Goal: Transaction & Acquisition: Purchase product/service

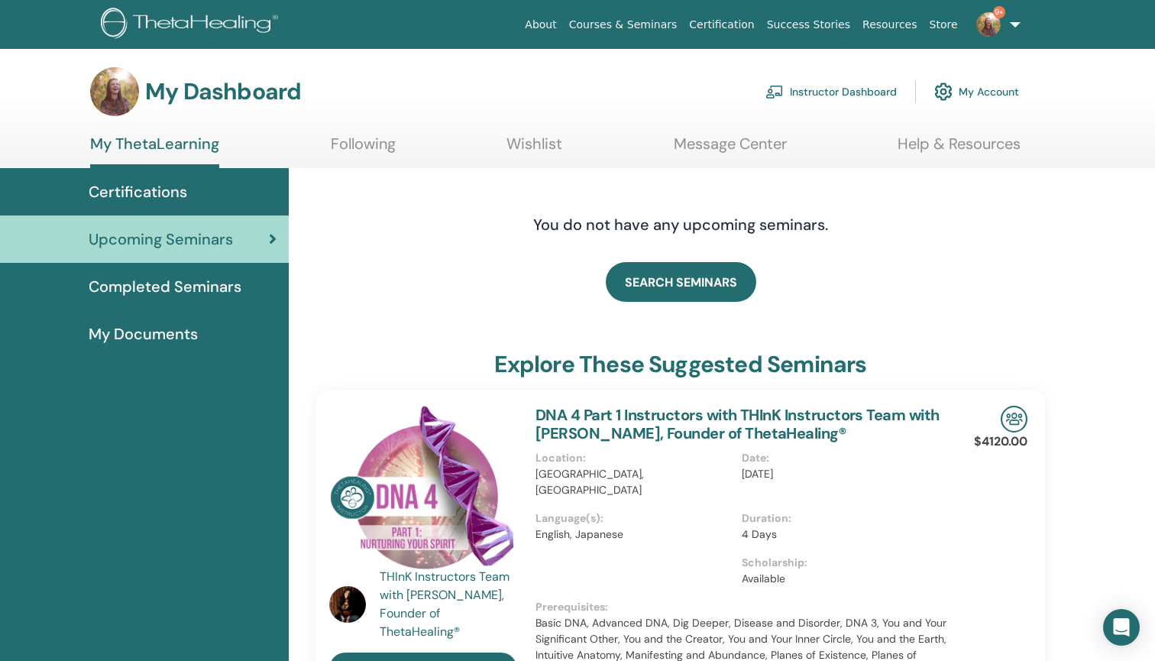
click at [822, 92] on link "Instructor Dashboard" at bounding box center [831, 92] width 131 height 34
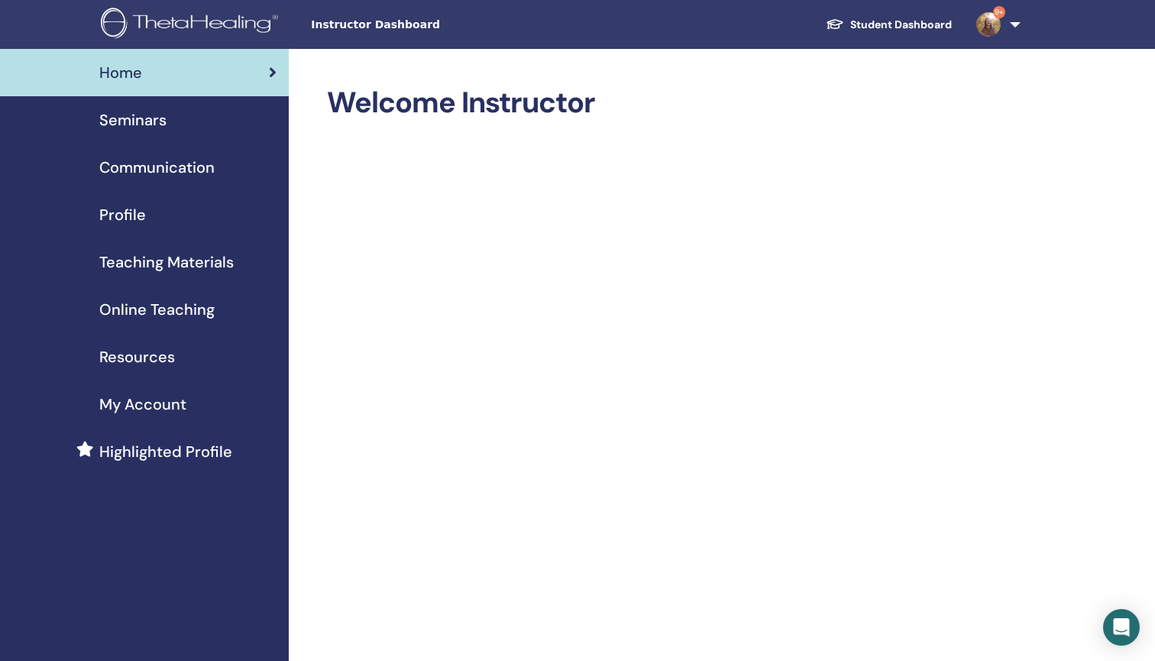
click at [200, 262] on span "Teaching Materials" at bounding box center [166, 262] width 134 height 23
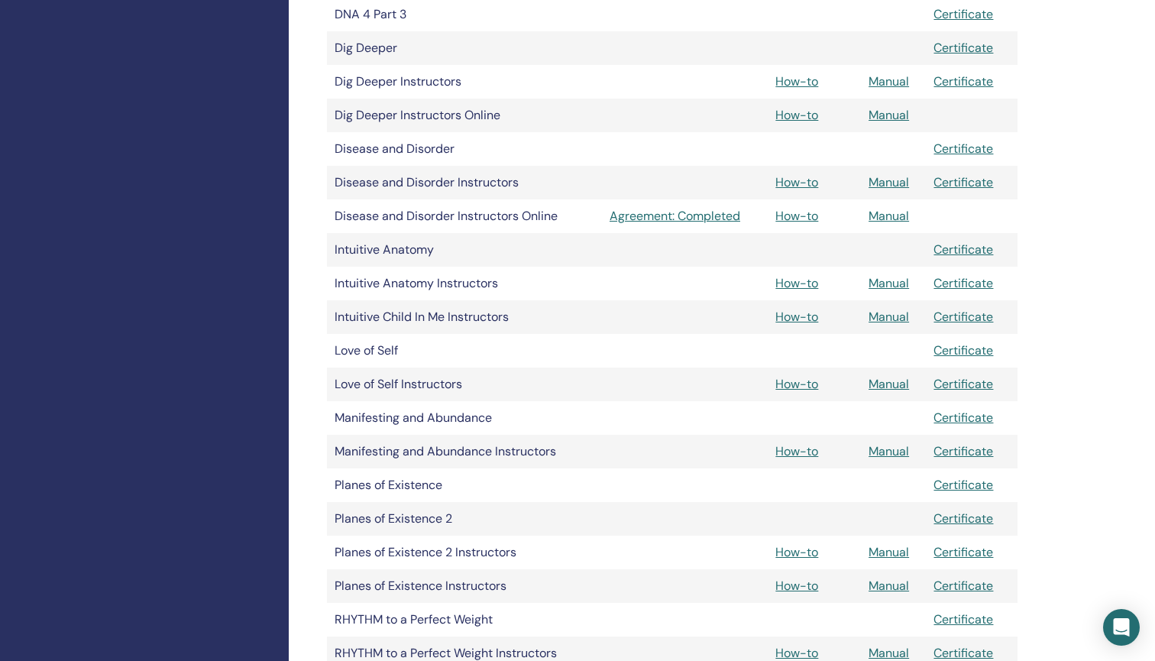
scroll to position [790, 0]
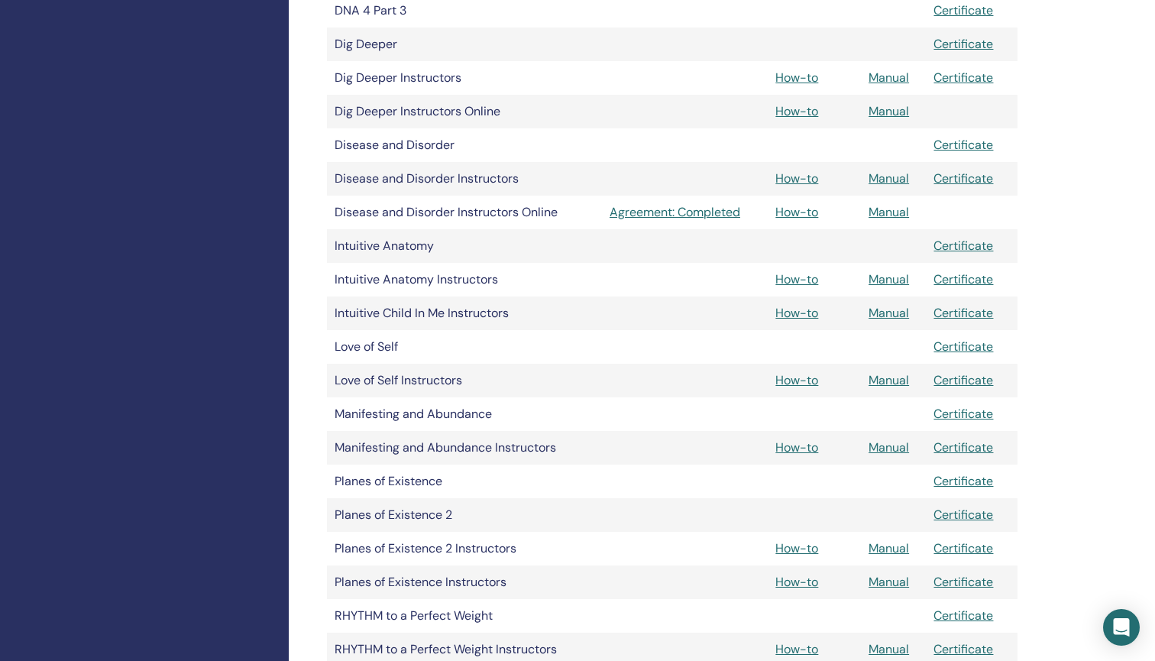
click at [799, 380] on link "How-to" at bounding box center [797, 380] width 43 height 16
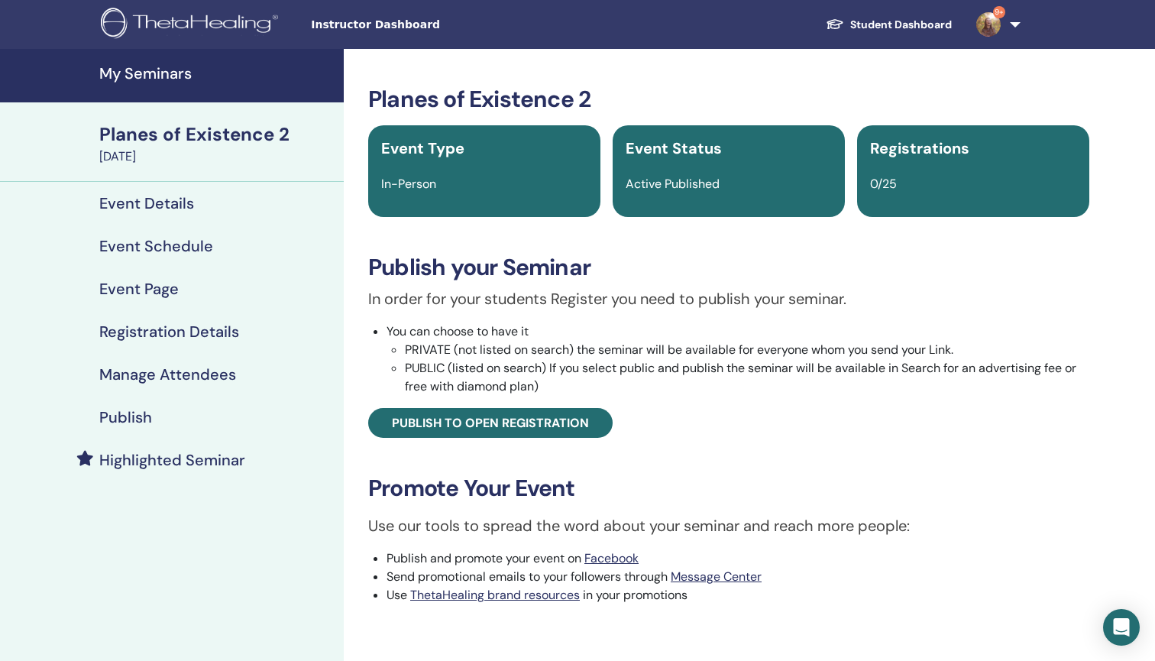
scroll to position [450, 0]
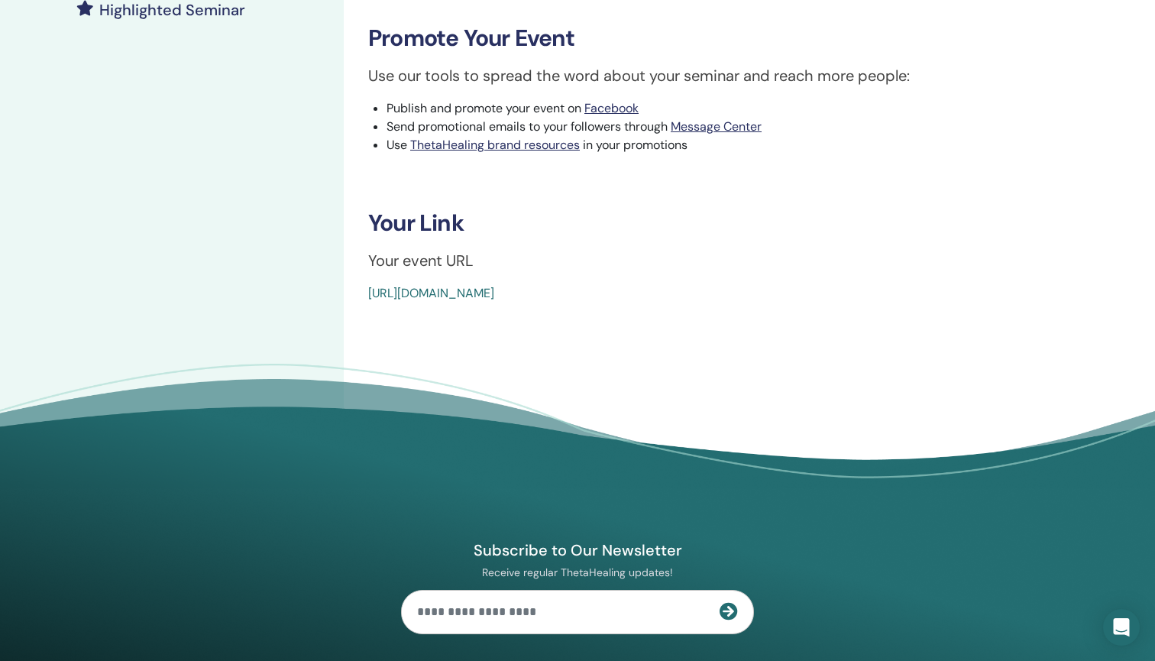
click at [831, 365] on footer "Subscribe to Our Newsletter Receive regular ThetaHealing updates! Theta Healing…" at bounding box center [577, 626] width 1155 height 524
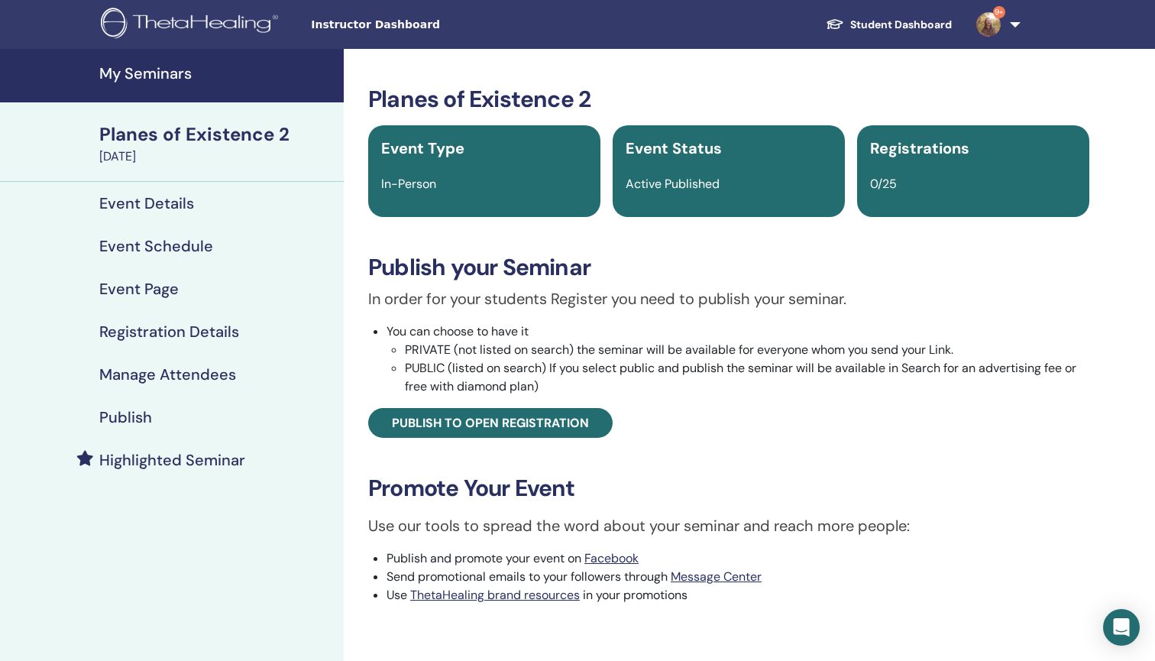
scroll to position [0, 0]
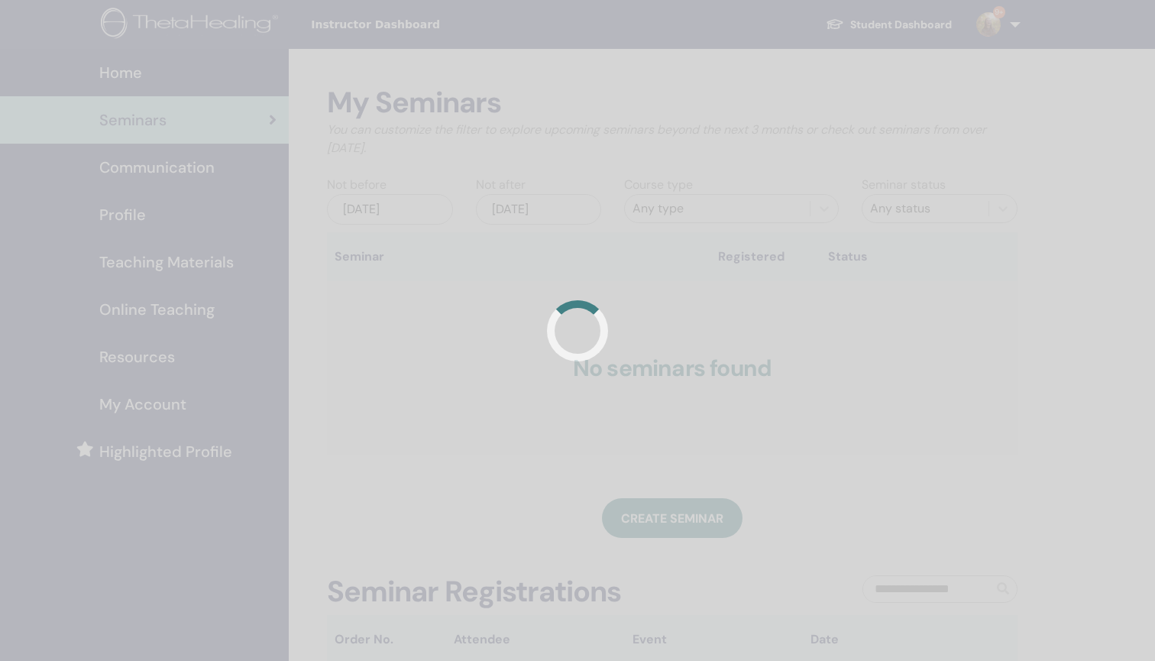
scroll to position [63, 0]
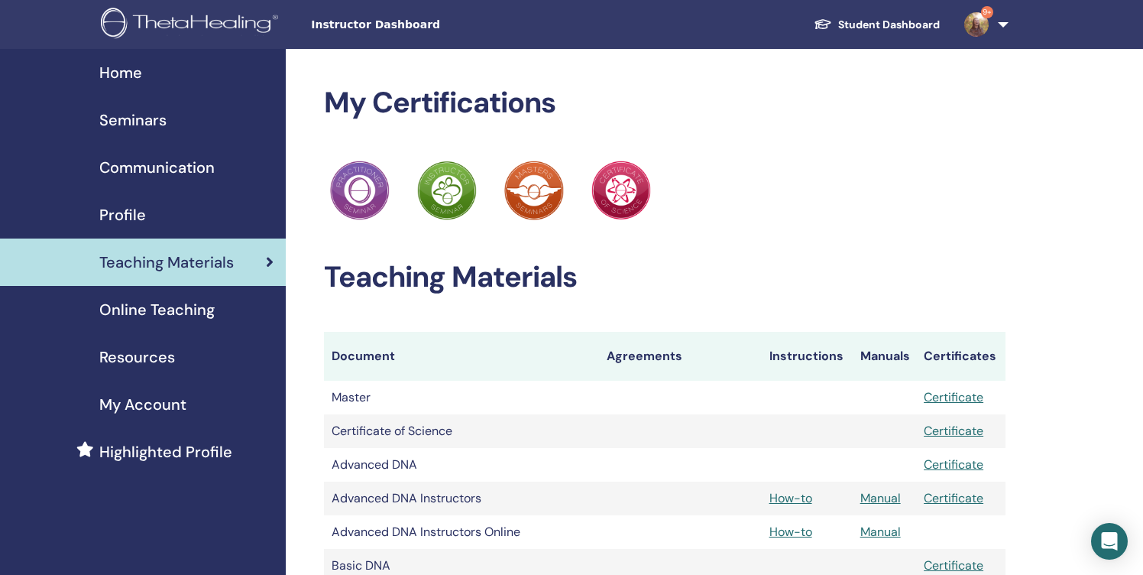
click at [132, 119] on span "Seminars" at bounding box center [132, 120] width 67 height 23
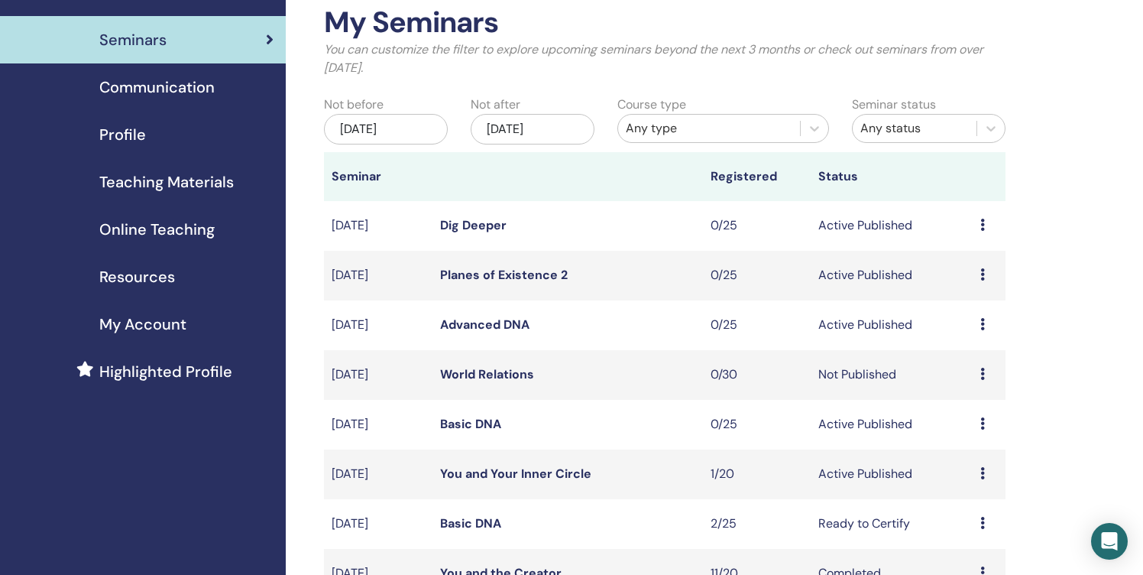
scroll to position [65, 0]
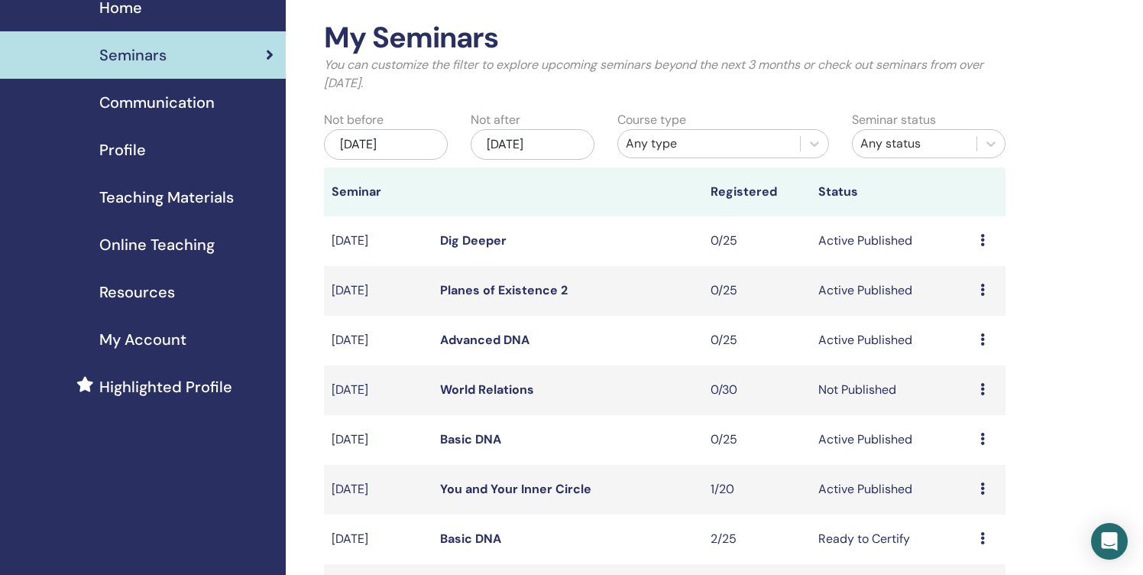
click at [421, 143] on div "[DATE]" at bounding box center [386, 144] width 124 height 31
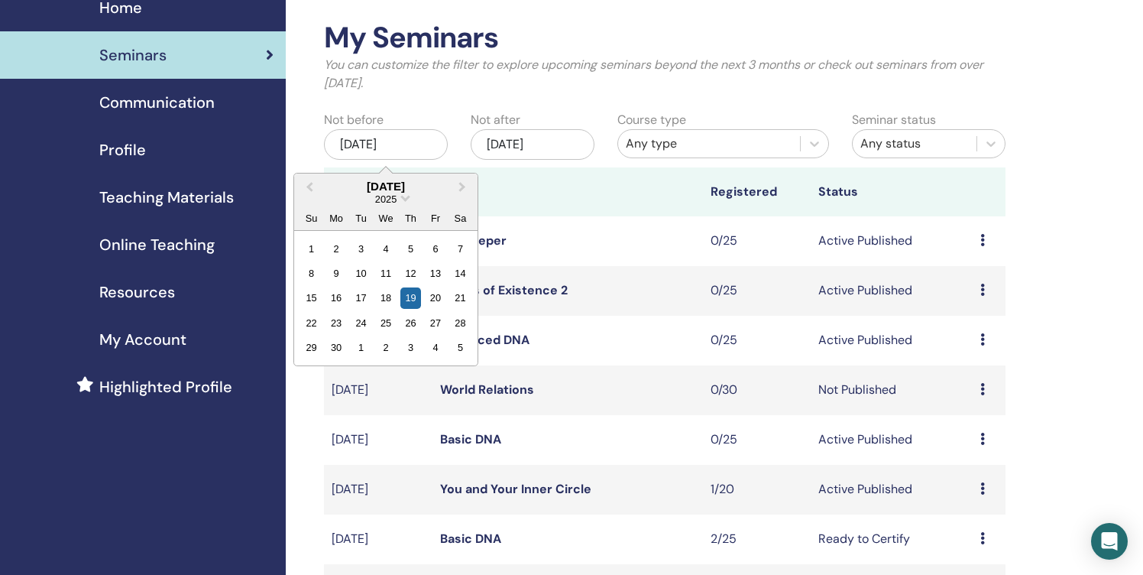
click at [421, 143] on div "[DATE]" at bounding box center [386, 144] width 124 height 31
click at [495, 93] on div "My Seminars You can customize the filter to explore upcoming seminars beyond th…" at bounding box center [665, 63] width 705 height 84
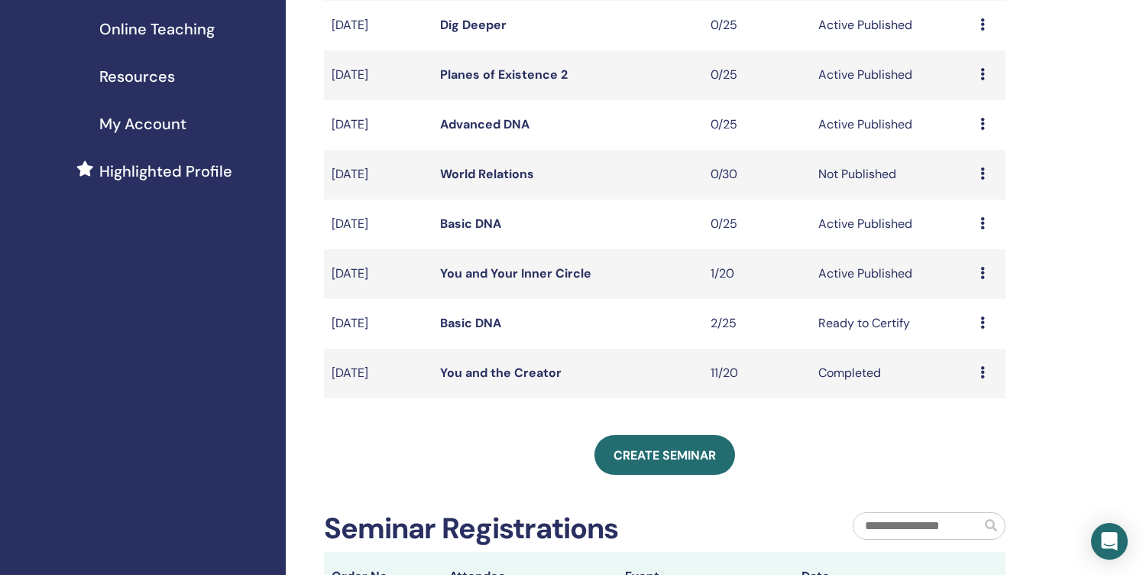
scroll to position [297, 0]
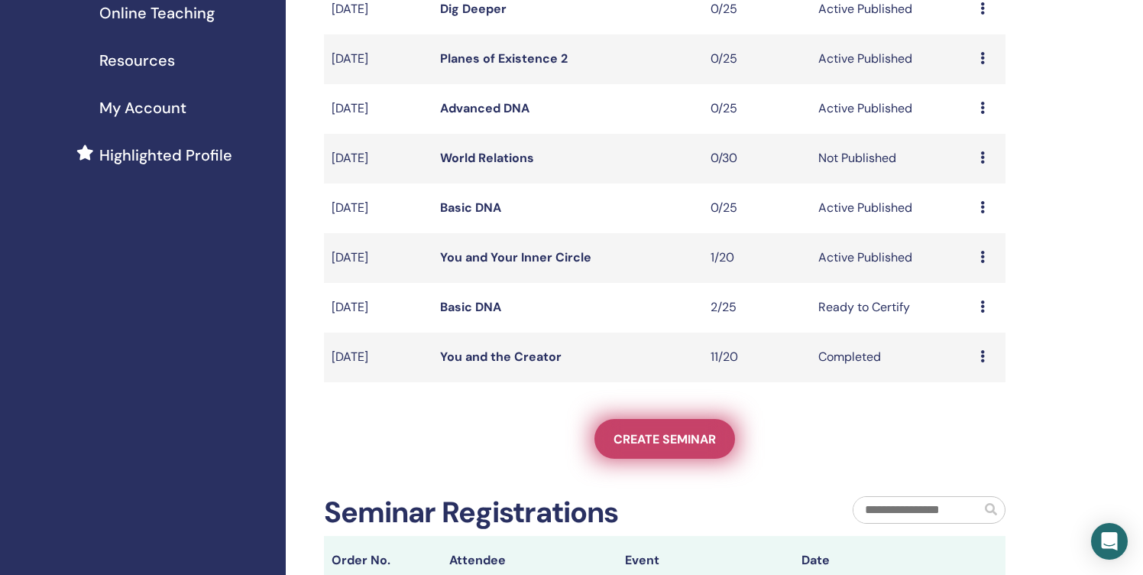
click at [667, 433] on span "Create seminar" at bounding box center [665, 439] width 102 height 16
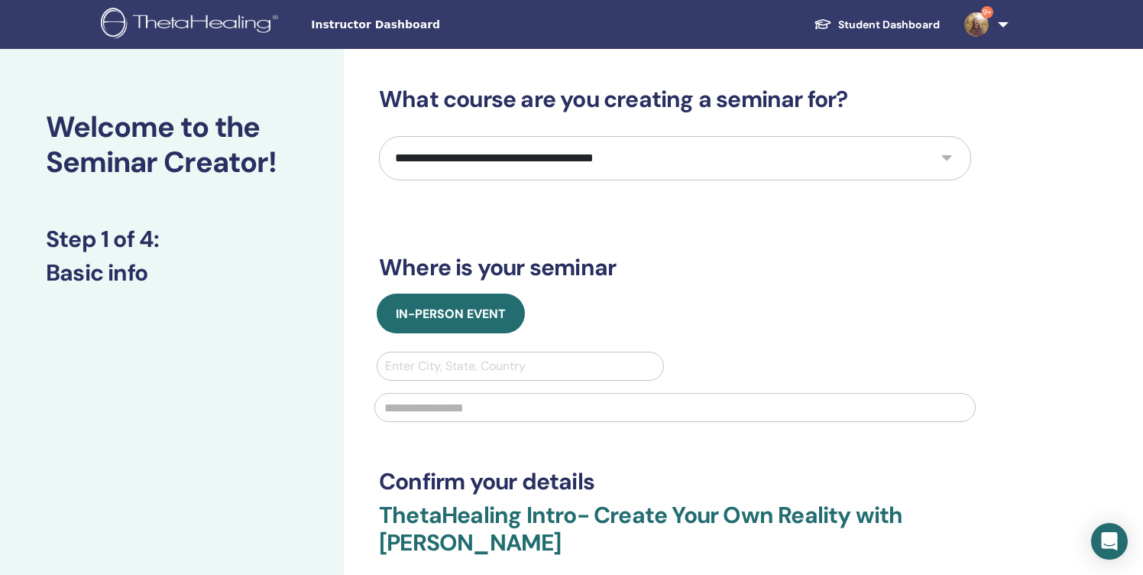
select select "****"
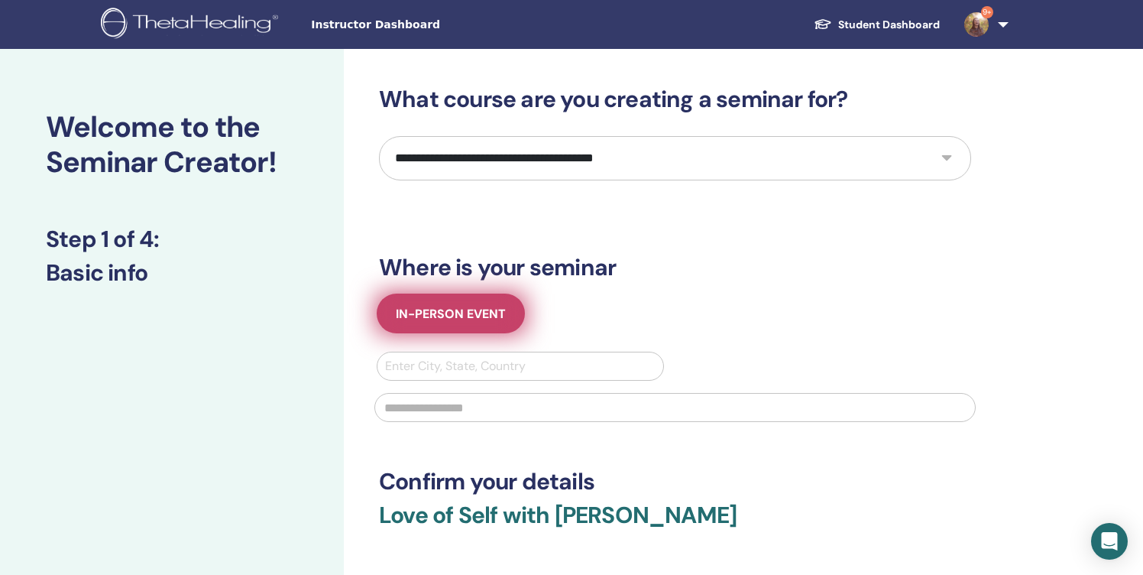
click at [477, 311] on span "In-Person Event" at bounding box center [451, 314] width 110 height 16
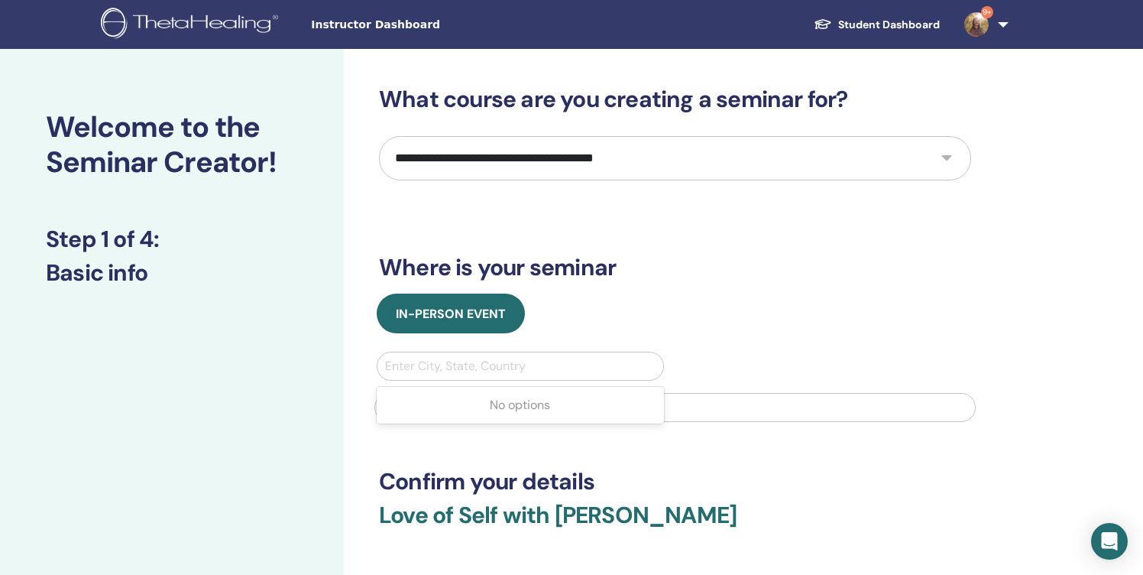
click at [481, 367] on div "Enter City, State, Country" at bounding box center [520, 366] width 271 height 18
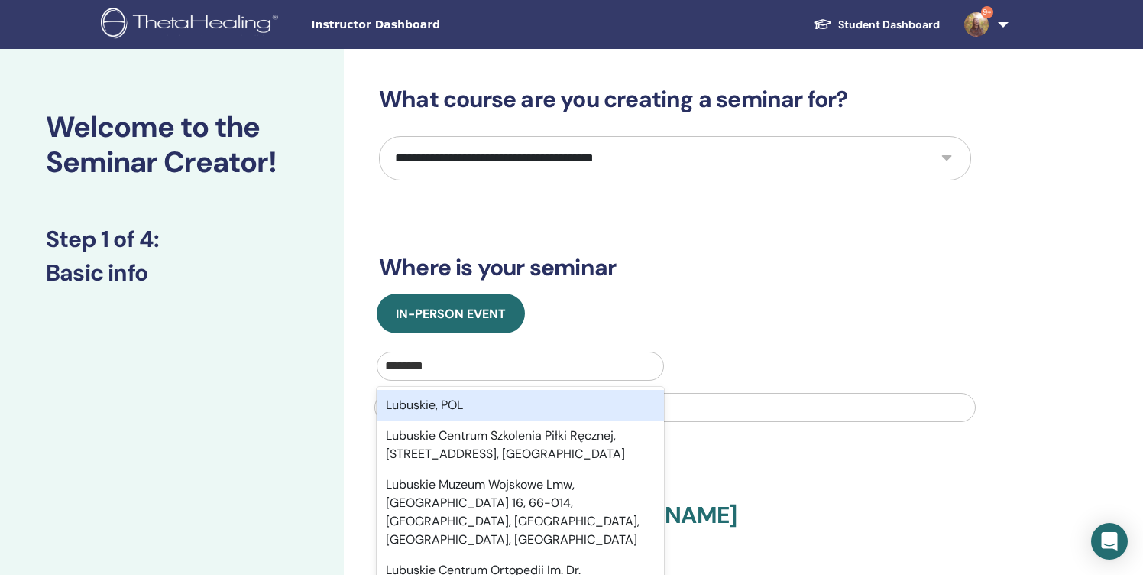
type input "********"
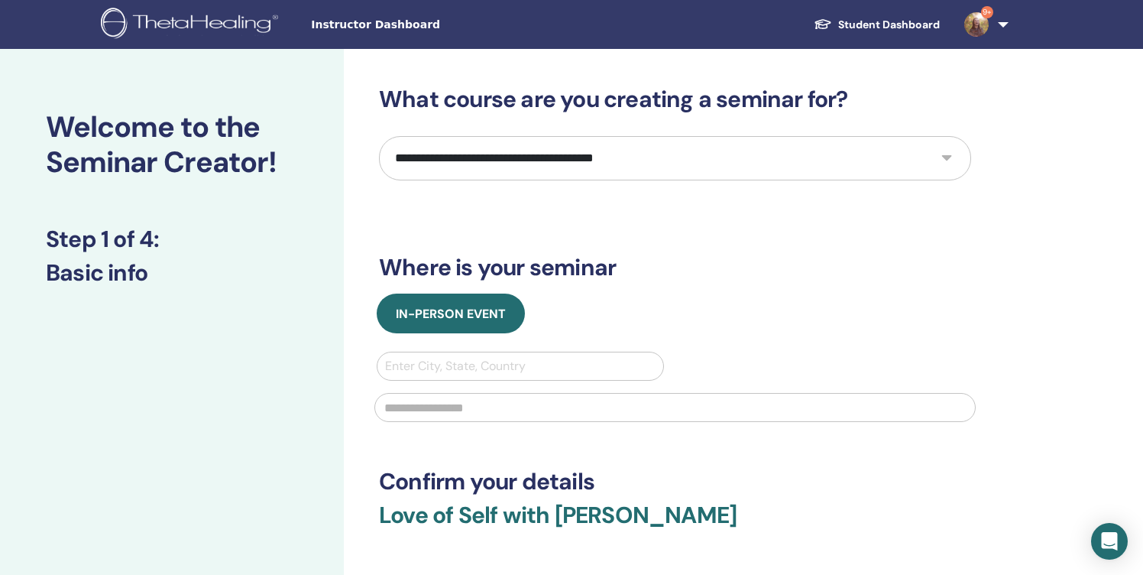
click at [698, 290] on div "**********" at bounding box center [675, 356] width 592 height 541
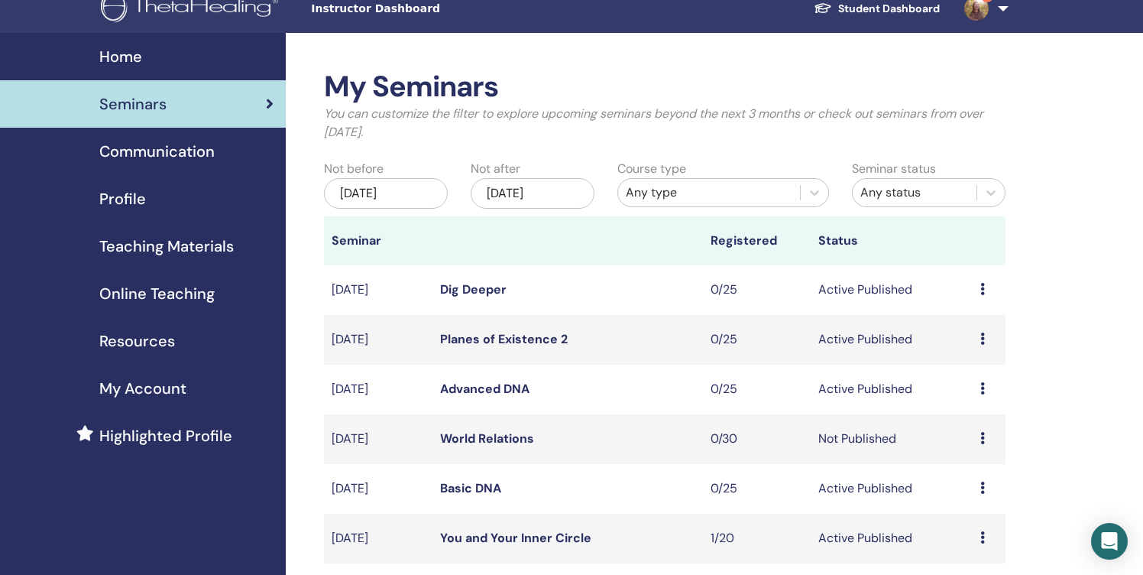
scroll to position [50, 0]
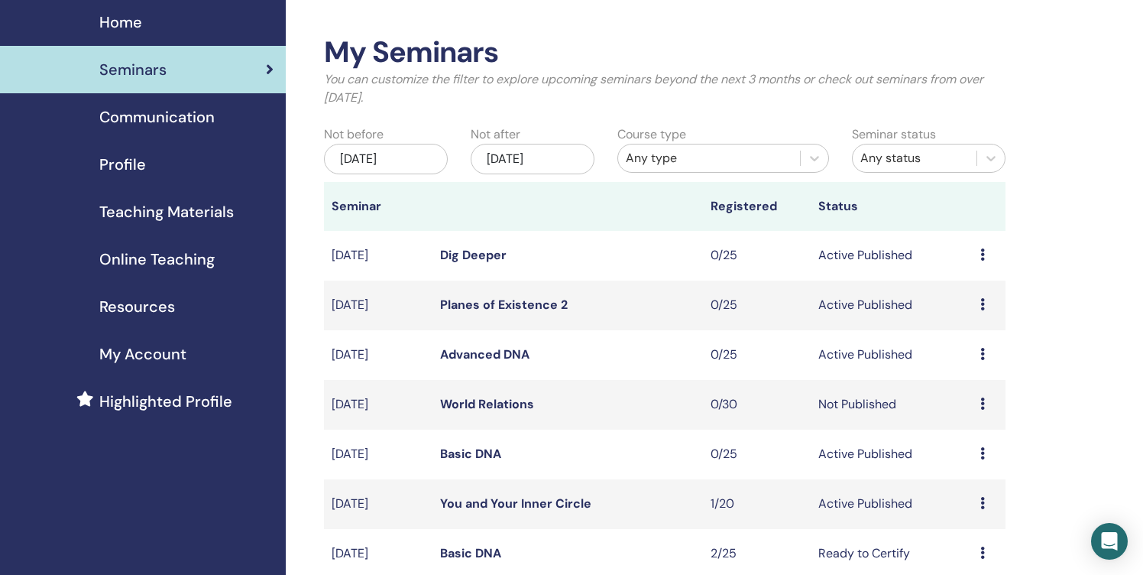
click at [183, 256] on span "Online Teaching" at bounding box center [156, 259] width 115 height 23
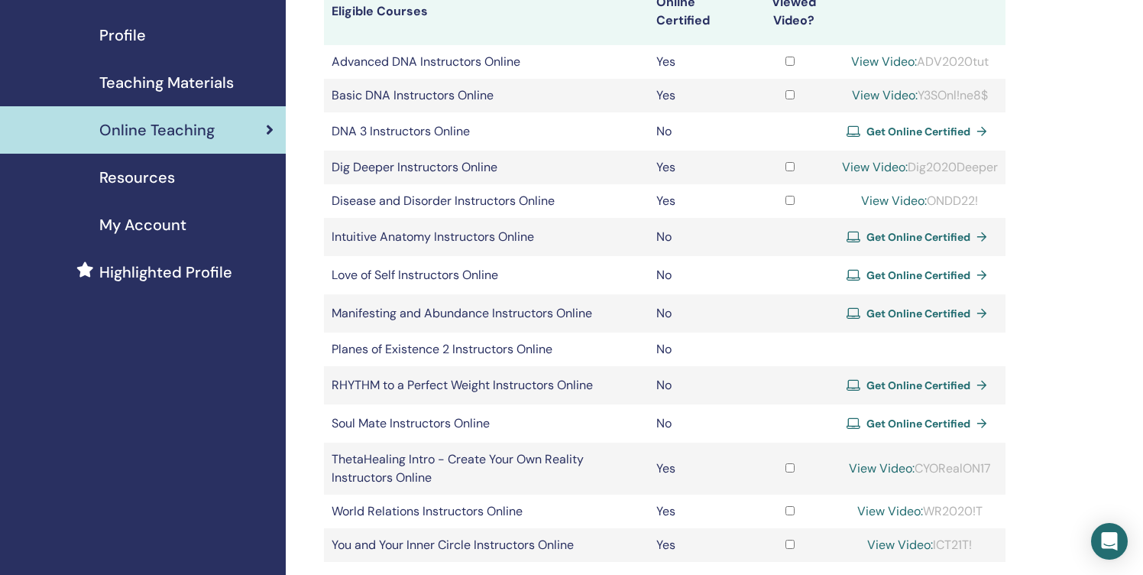
scroll to position [183, 0]
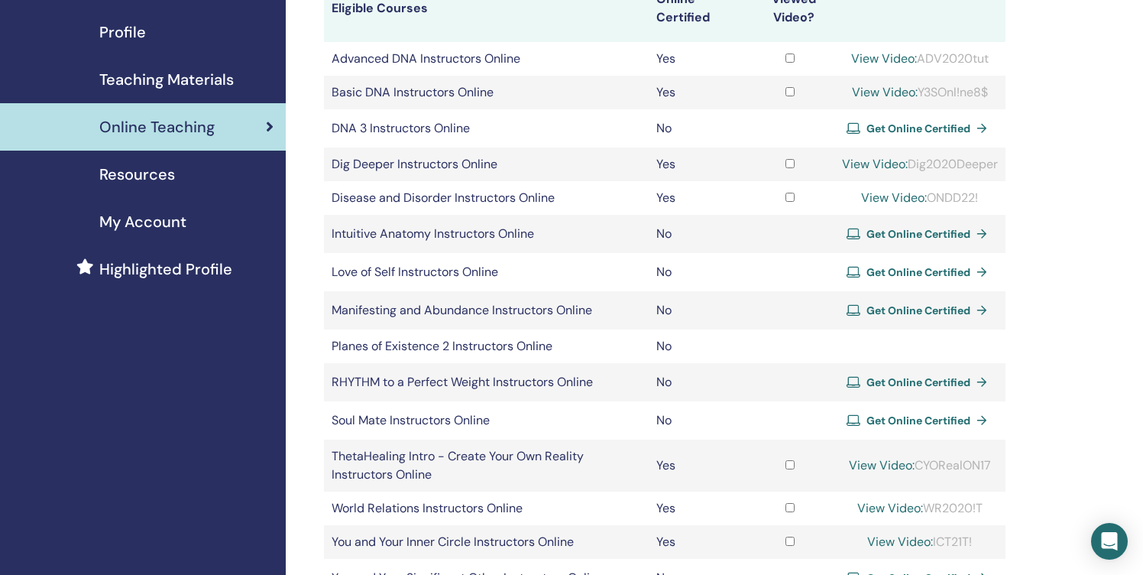
click at [910, 270] on span "Get Online Certified" at bounding box center [919, 272] width 104 height 14
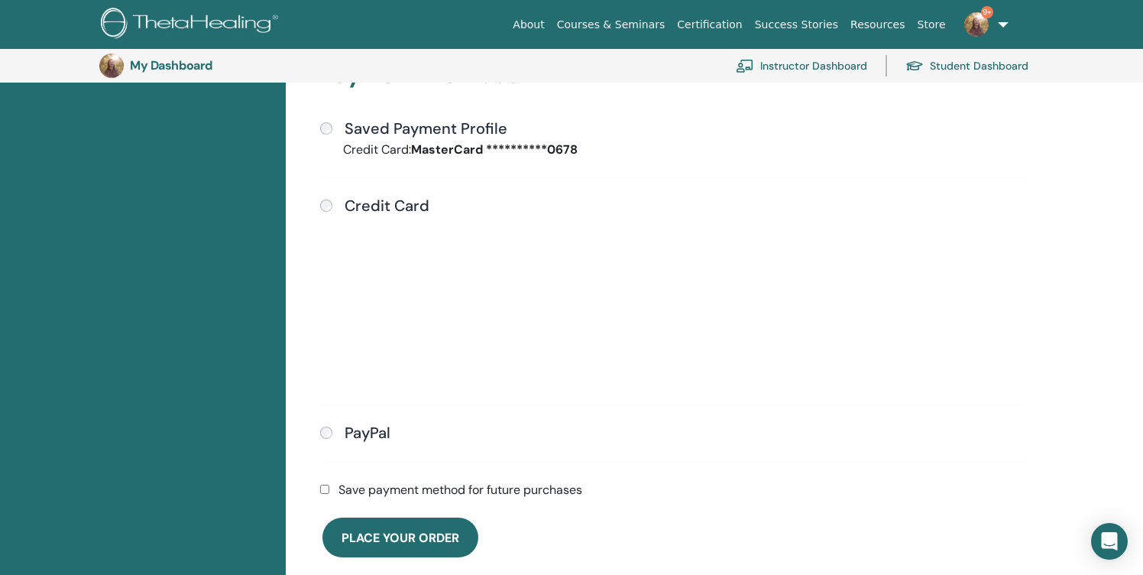
scroll to position [419, 0]
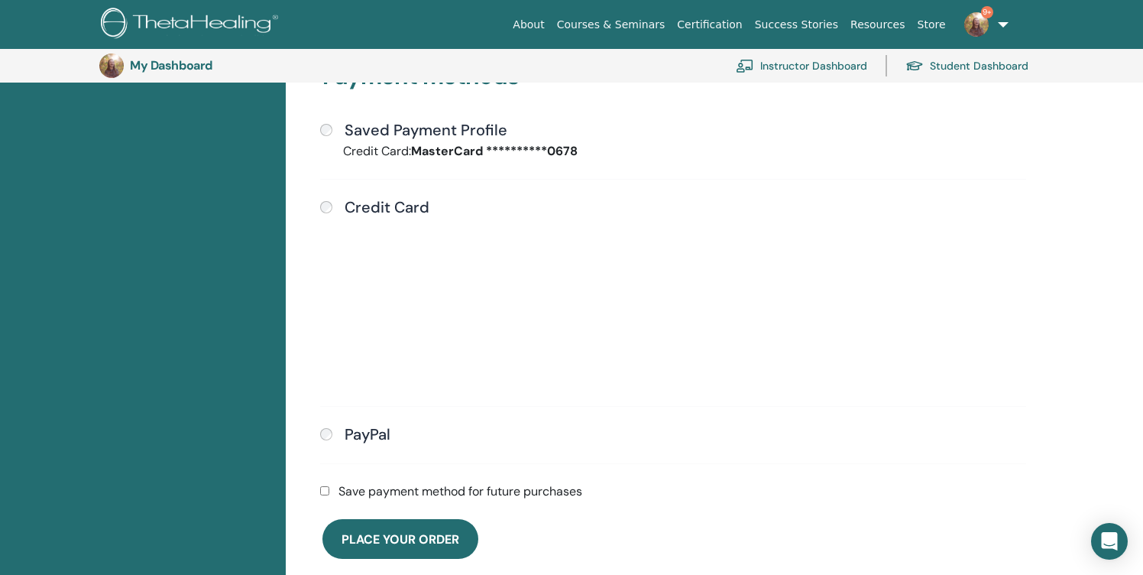
click at [716, 355] on div "Submit" at bounding box center [673, 303] width 706 height 174
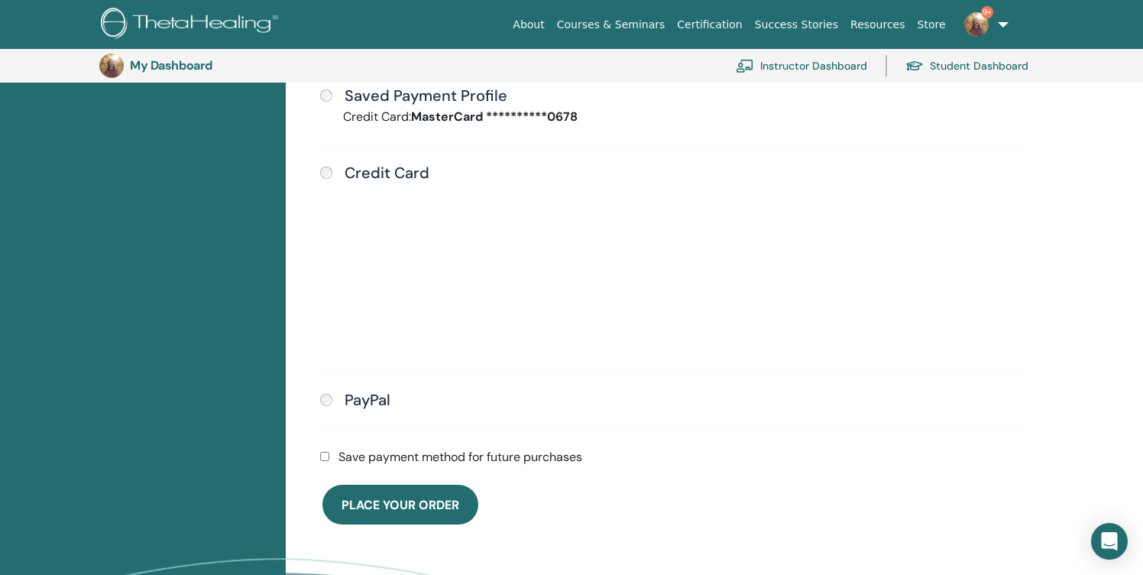
scroll to position [460, 0]
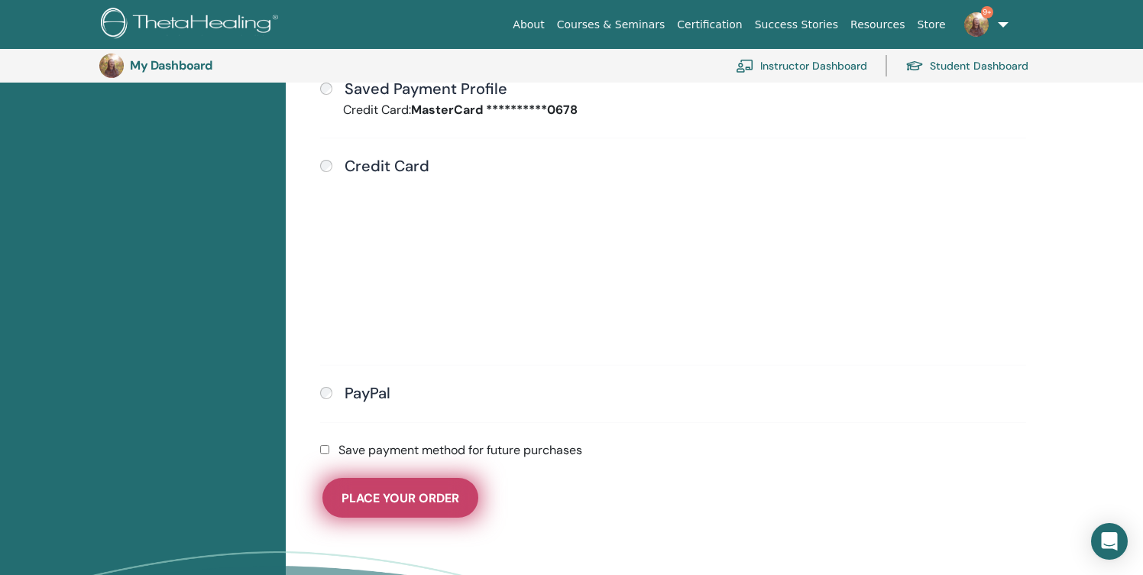
click at [413, 493] on span "Place Your Order" at bounding box center [401, 498] width 118 height 16
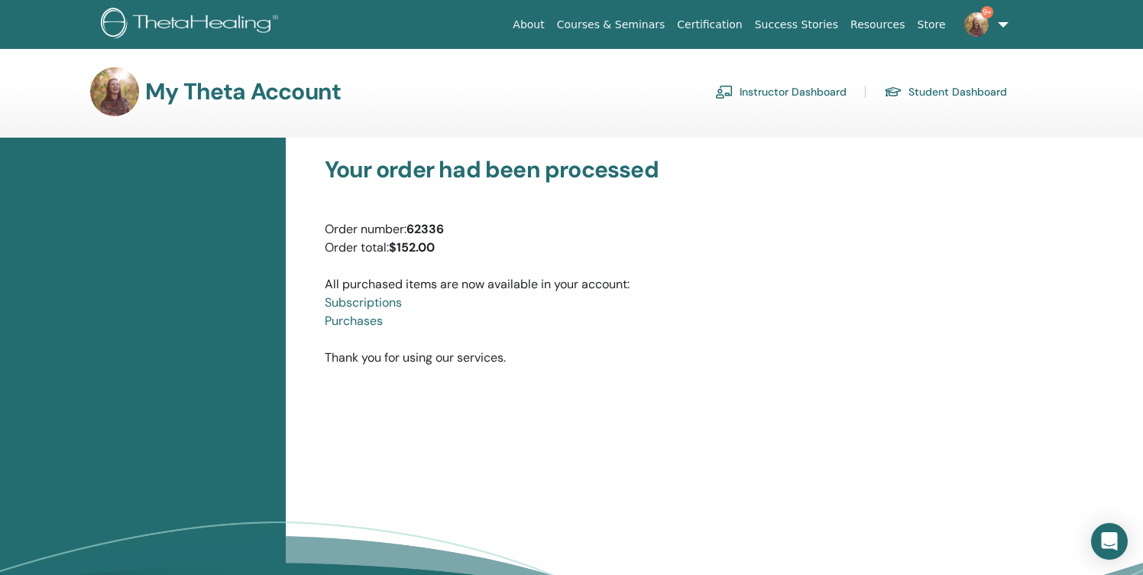
click at [357, 303] on link "Subscriptions" at bounding box center [363, 302] width 77 height 16
click at [765, 90] on link "Instructor Dashboard" at bounding box center [780, 91] width 131 height 24
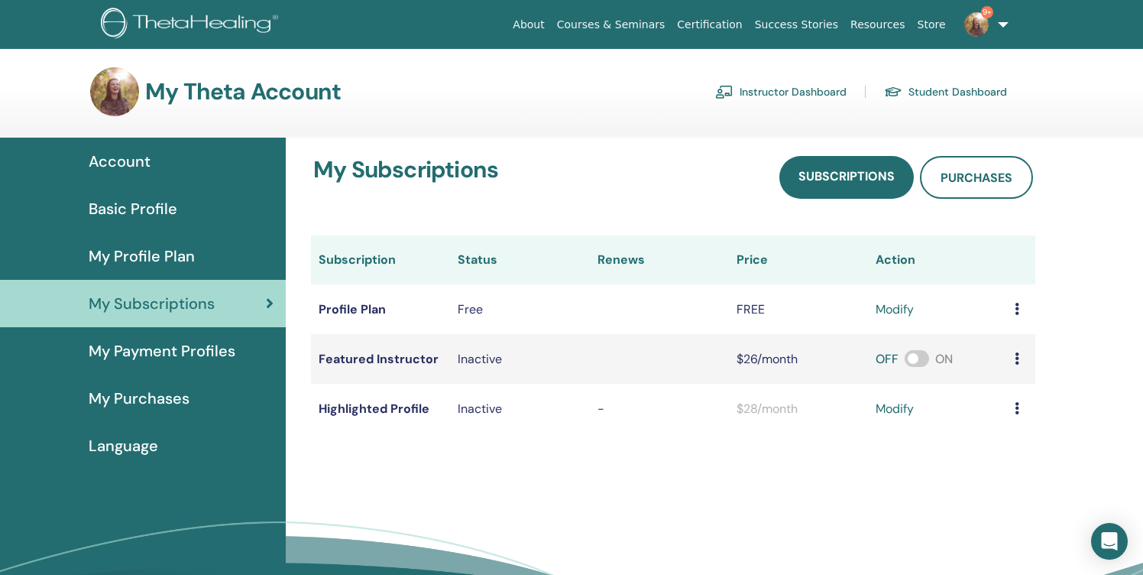
click at [155, 392] on span "My Purchases" at bounding box center [139, 398] width 101 height 23
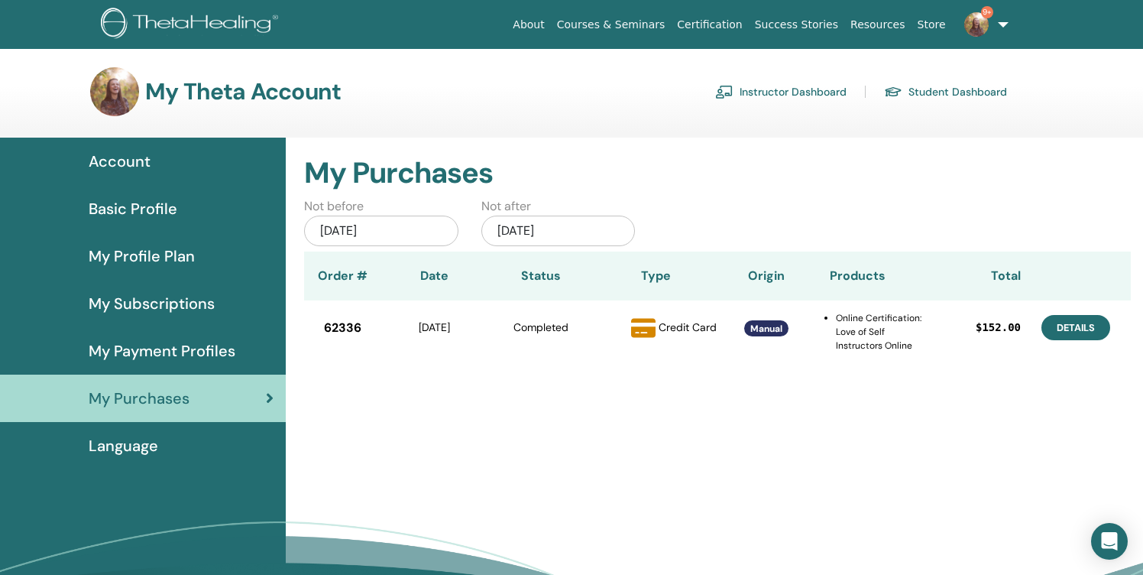
click at [1079, 332] on link "Details" at bounding box center [1076, 327] width 69 height 25
click at [184, 86] on h3 "My Theta Account" at bounding box center [243, 92] width 196 height 28
click at [781, 90] on link "Instructor Dashboard" at bounding box center [780, 91] width 131 height 24
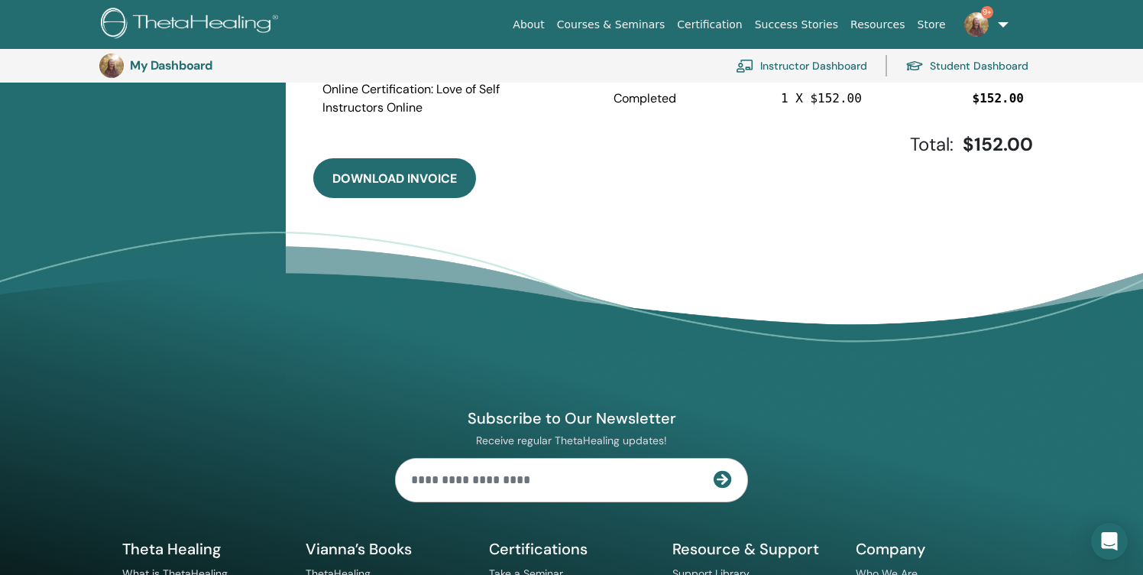
scroll to position [431, 0]
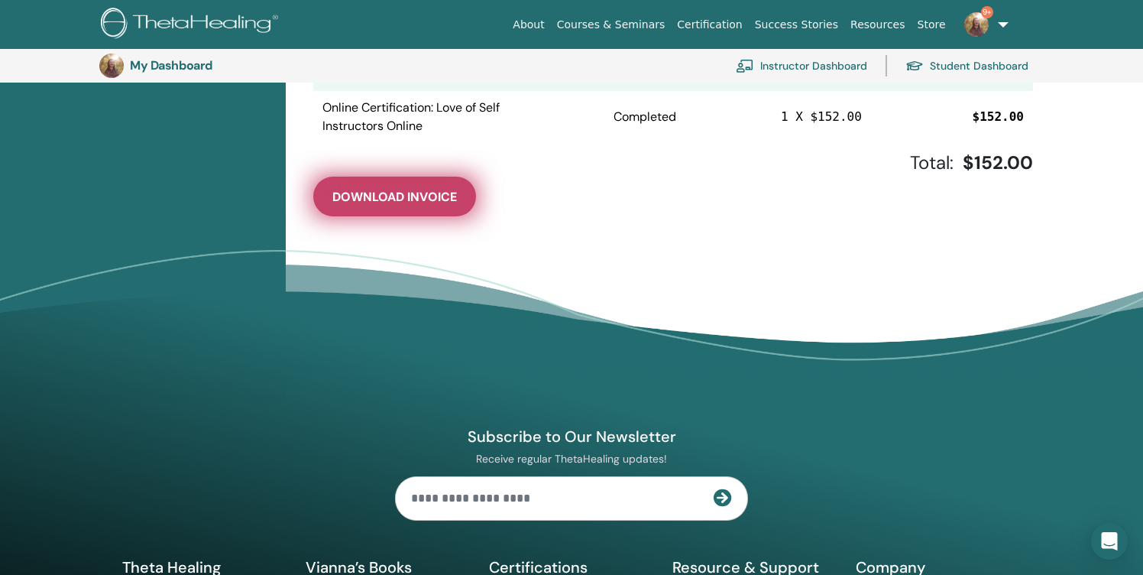
click at [409, 202] on span "Download Invoice" at bounding box center [394, 197] width 125 height 16
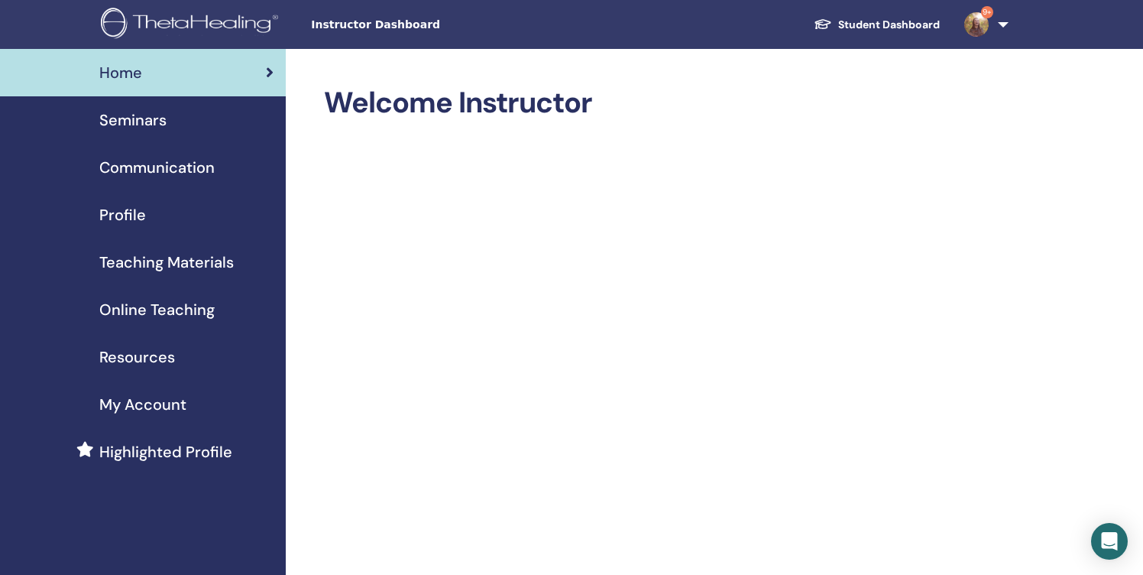
click at [169, 307] on span "Online Teaching" at bounding box center [156, 309] width 115 height 23
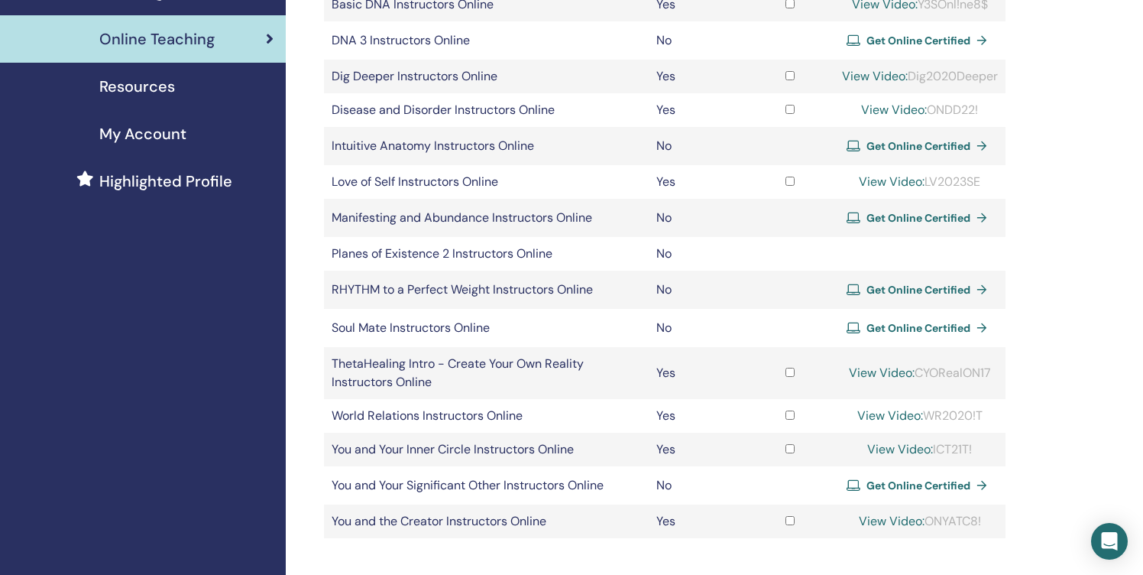
scroll to position [274, 0]
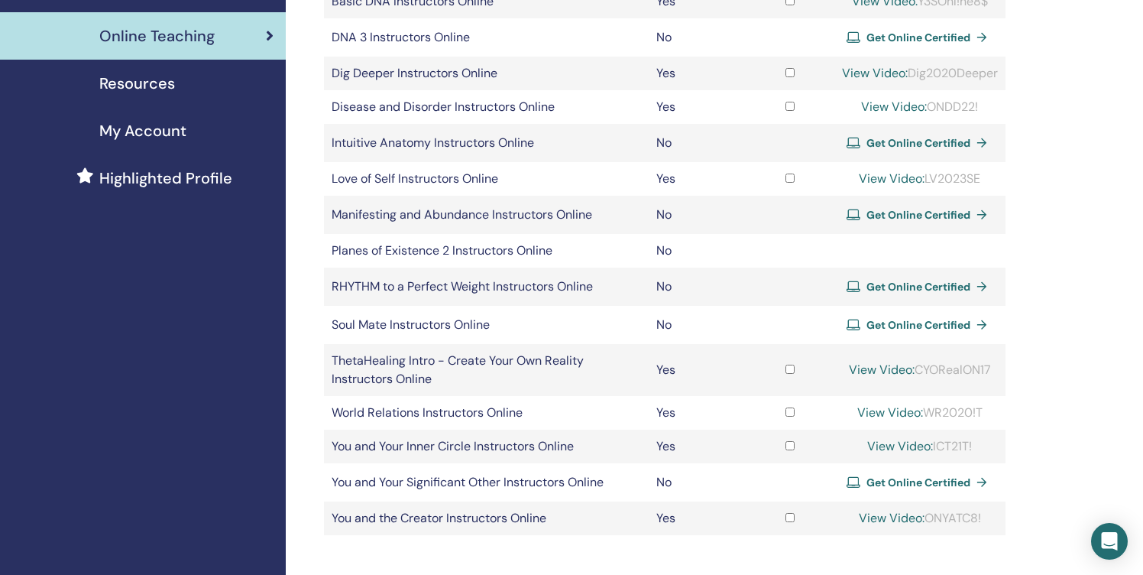
click at [893, 178] on link "View Video:" at bounding box center [892, 178] width 66 height 16
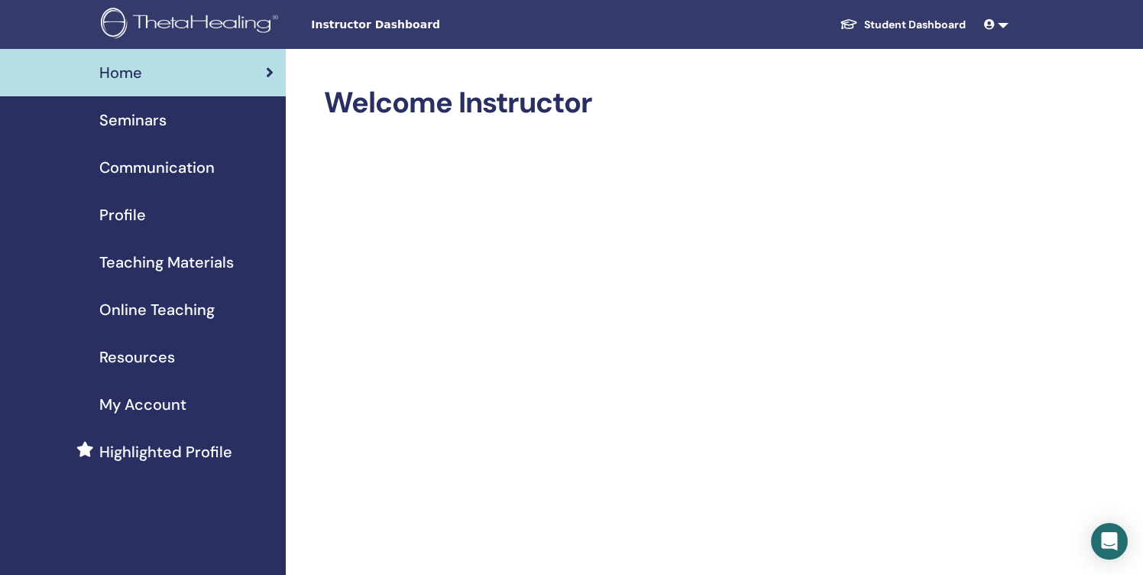
click at [167, 306] on span "Online Teaching" at bounding box center [156, 309] width 115 height 23
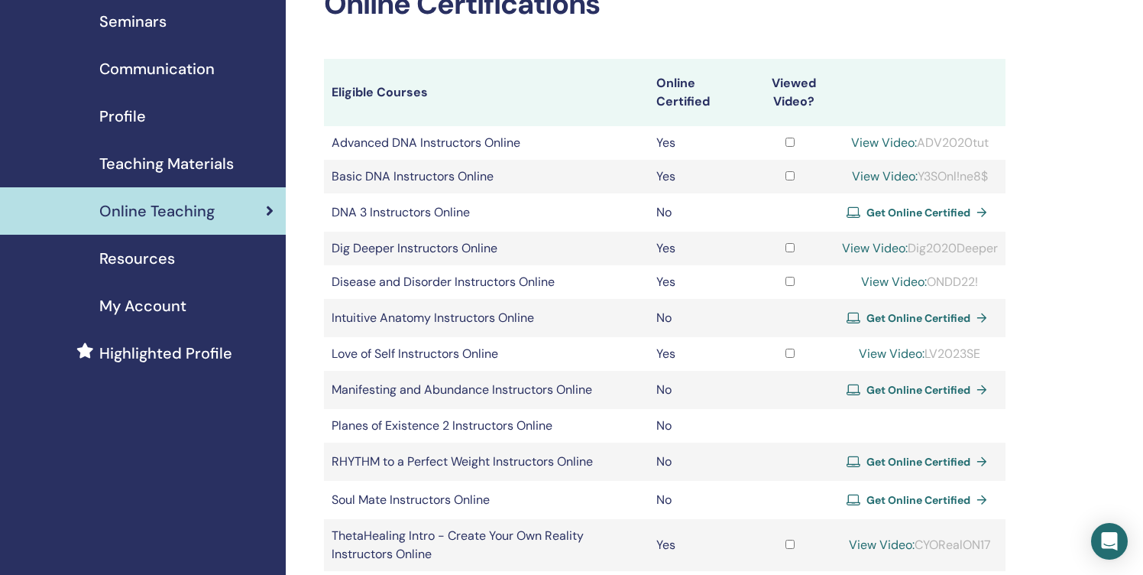
scroll to position [111, 0]
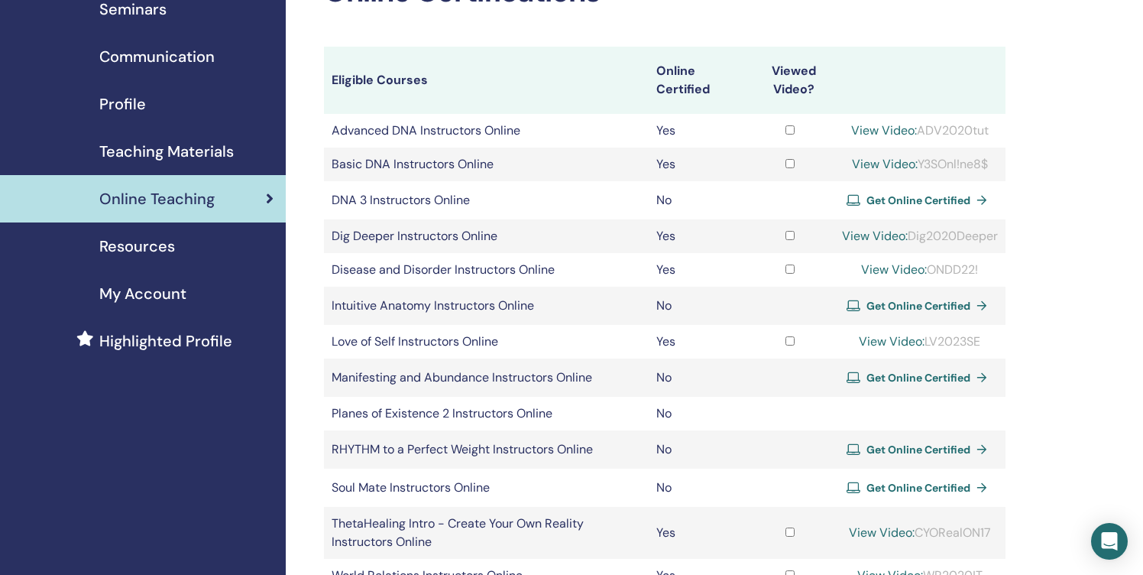
drag, startPoint x: 980, startPoint y: 336, endPoint x: 927, endPoint y: 337, distance: 52.7
click at [927, 337] on div "View Video: LV2023SE" at bounding box center [920, 341] width 156 height 18
copy div "LV2023SE"
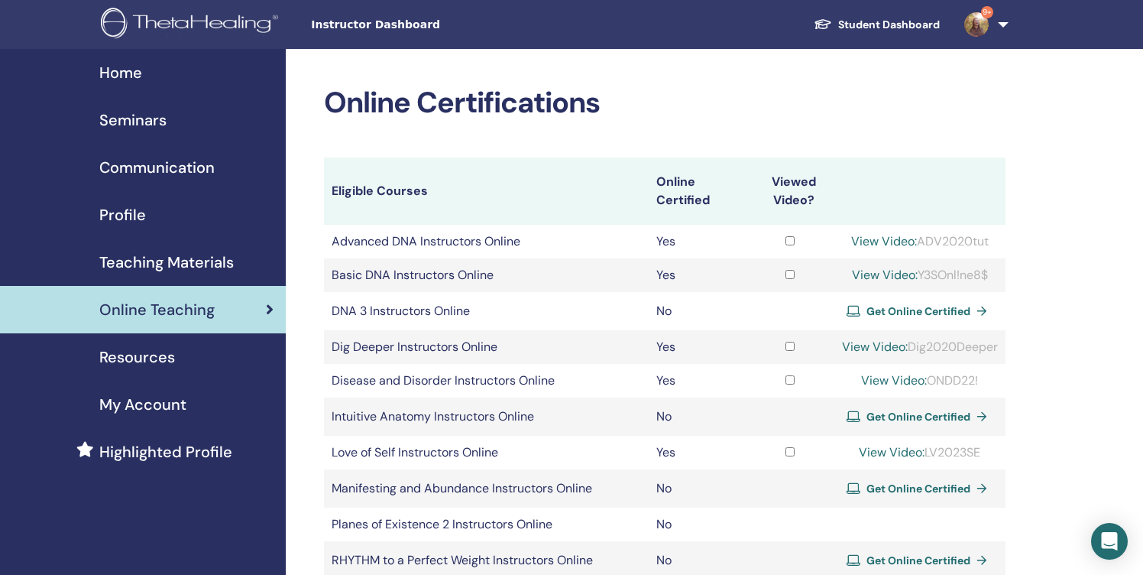
scroll to position [0, 0]
click at [138, 122] on span "Seminars" at bounding box center [132, 120] width 67 height 23
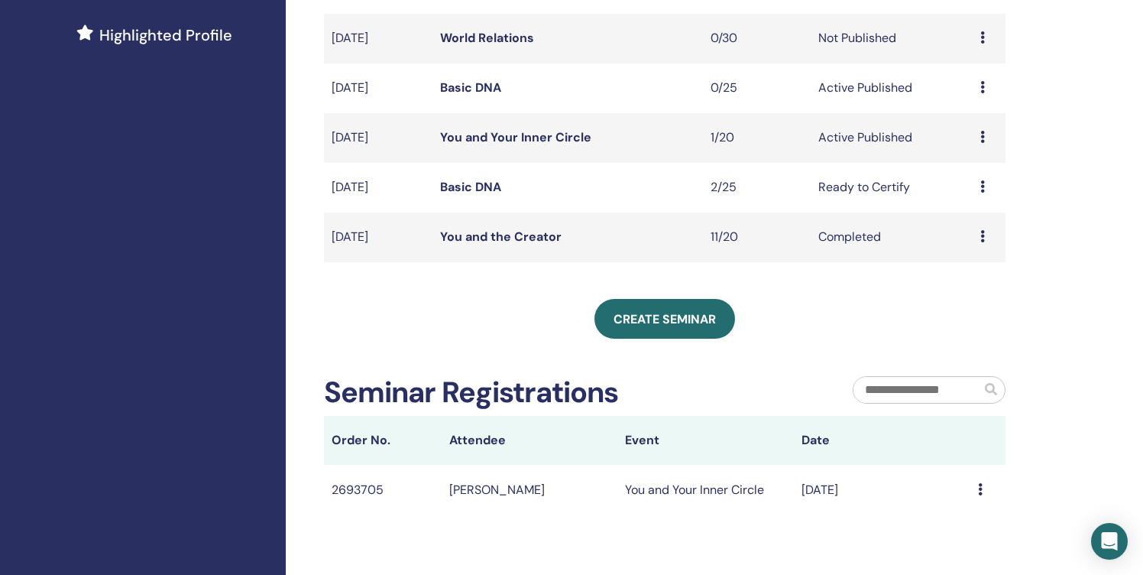
scroll to position [415, 0]
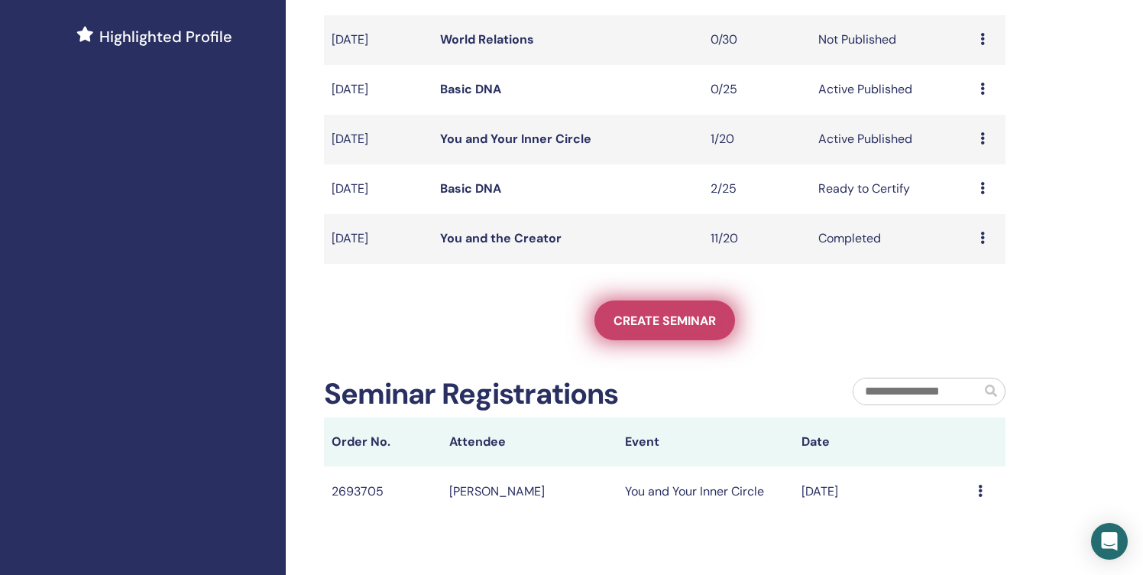
click at [672, 314] on span "Create seminar" at bounding box center [665, 321] width 102 height 16
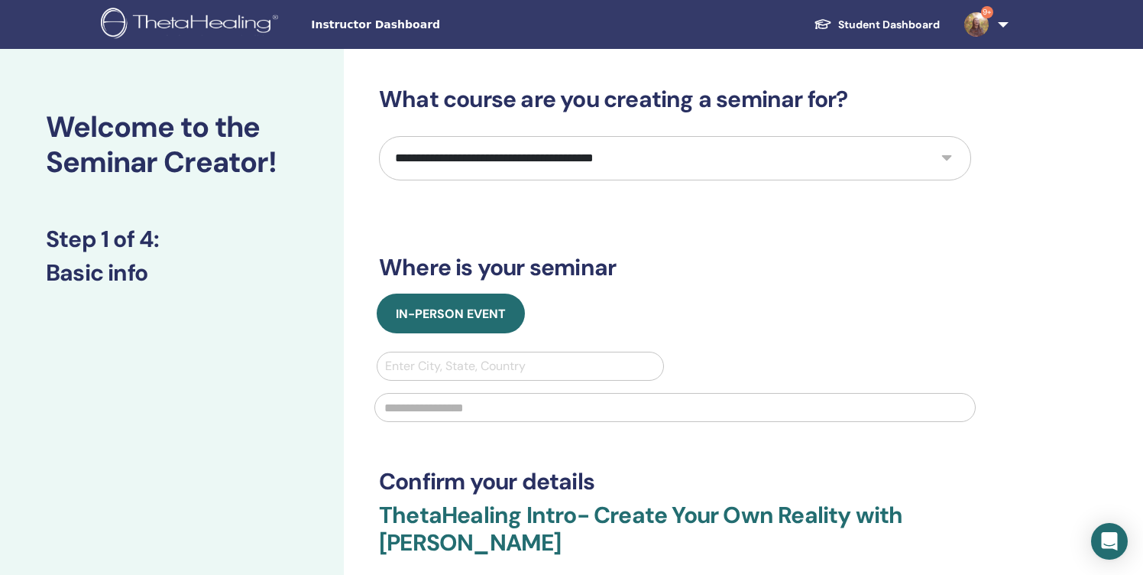
select select "****"
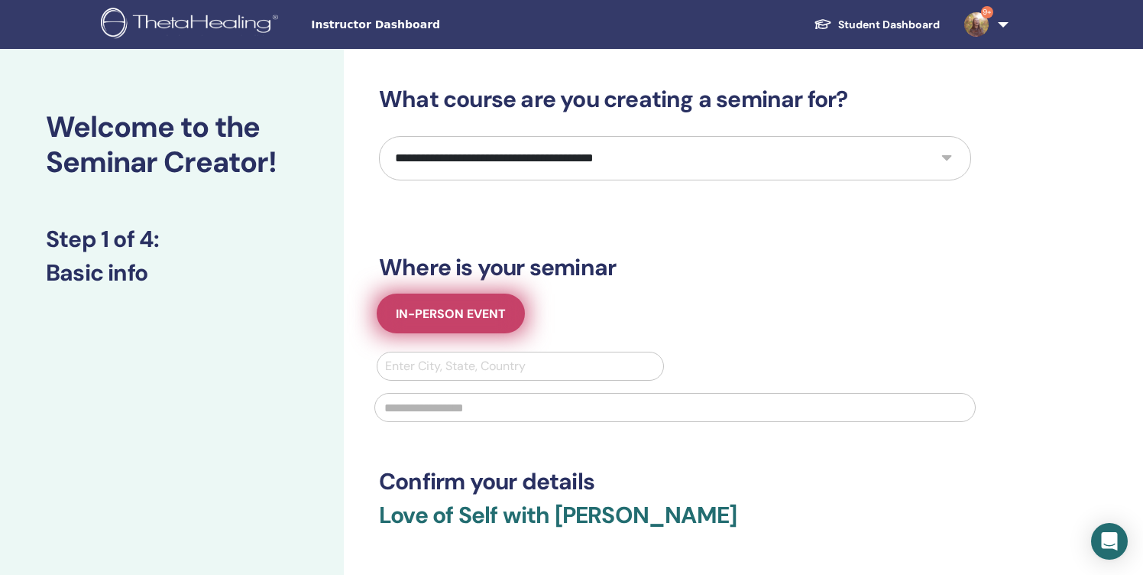
click at [459, 316] on span "In-Person Event" at bounding box center [451, 314] width 110 height 16
click at [459, 312] on span "In-Person Event" at bounding box center [451, 314] width 110 height 16
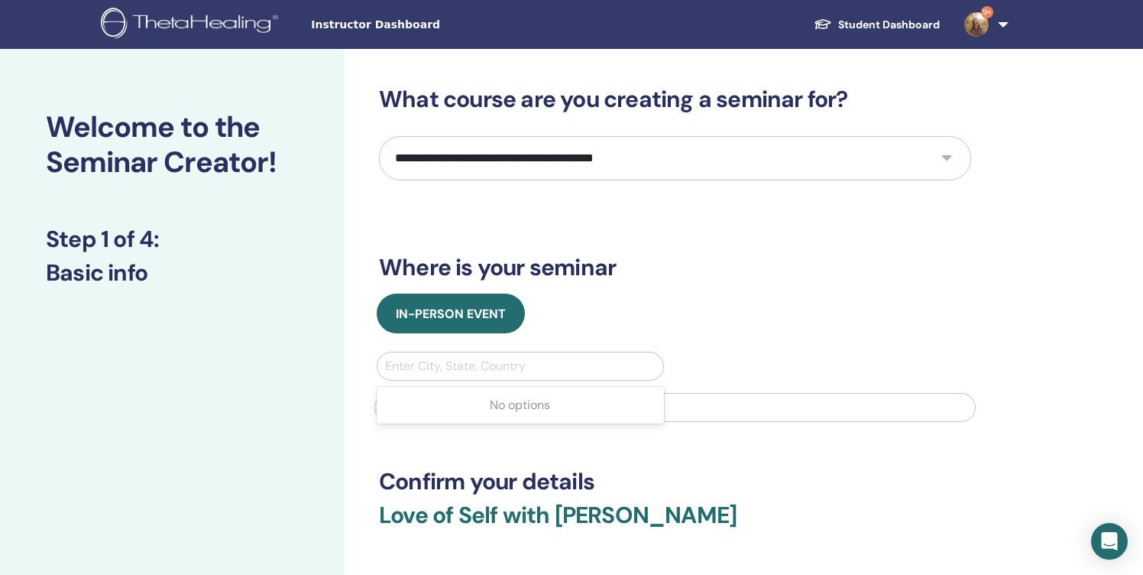
click at [579, 362] on div at bounding box center [520, 365] width 271 height 21
click at [647, 267] on h3 "Where is your seminar" at bounding box center [675, 268] width 592 height 28
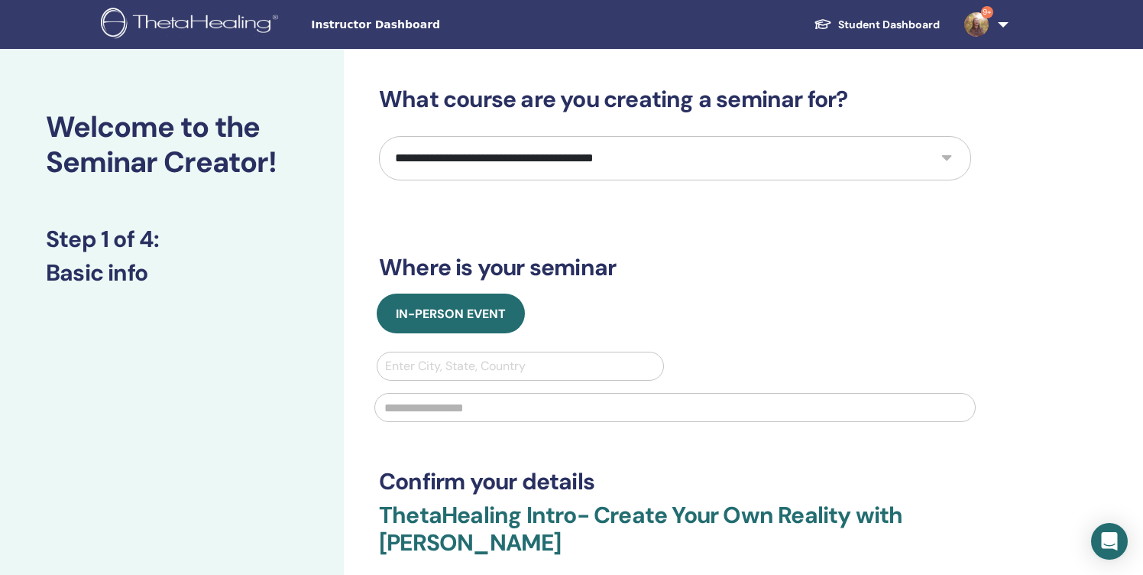
select select "****"
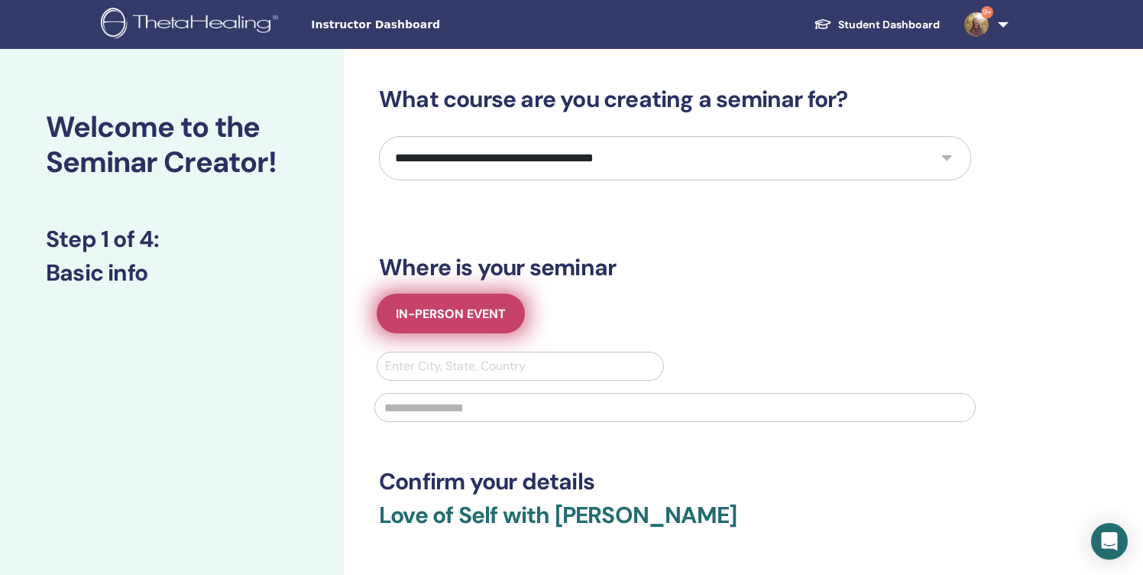
click at [459, 309] on span "In-Person Event" at bounding box center [451, 314] width 110 height 16
